Goal: Go to known website: Access a specific website the user already knows

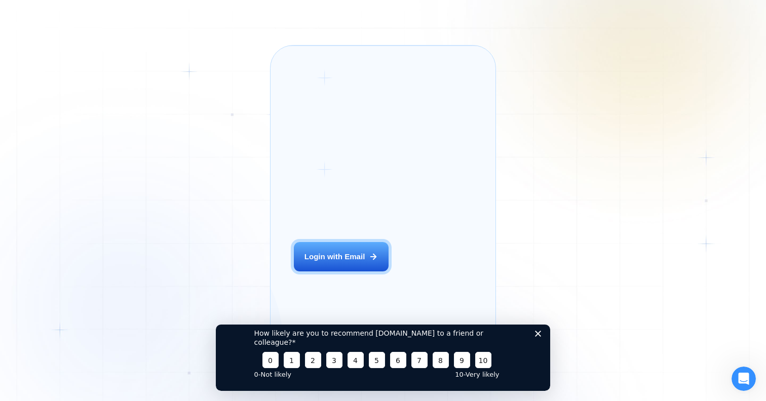
click at [537, 336] on icon "Закрыть опрос" at bounding box center [538, 333] width 6 height 6
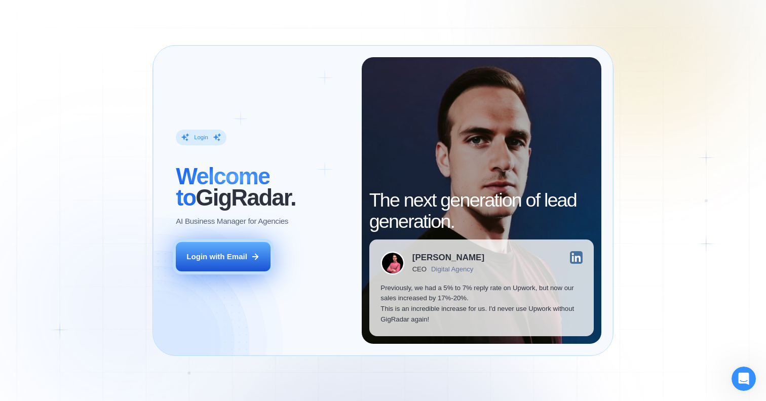
click at [232, 262] on button "Login with Email" at bounding box center [223, 257] width 95 height 30
